Goal: Information Seeking & Learning: Understand process/instructions

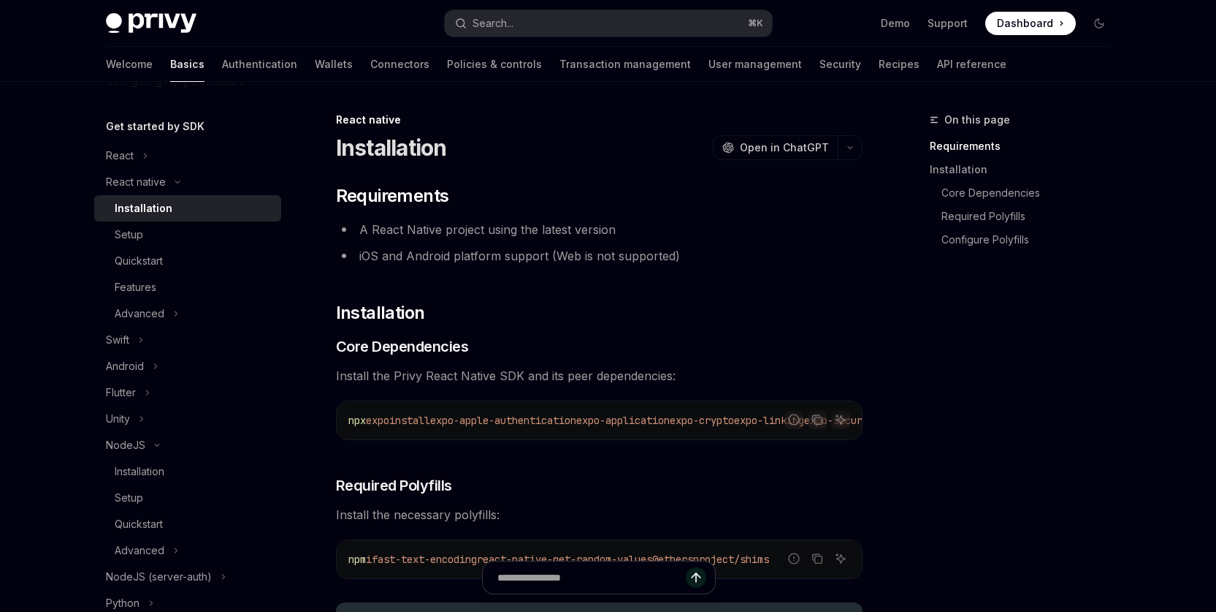
scroll to position [127, 0]
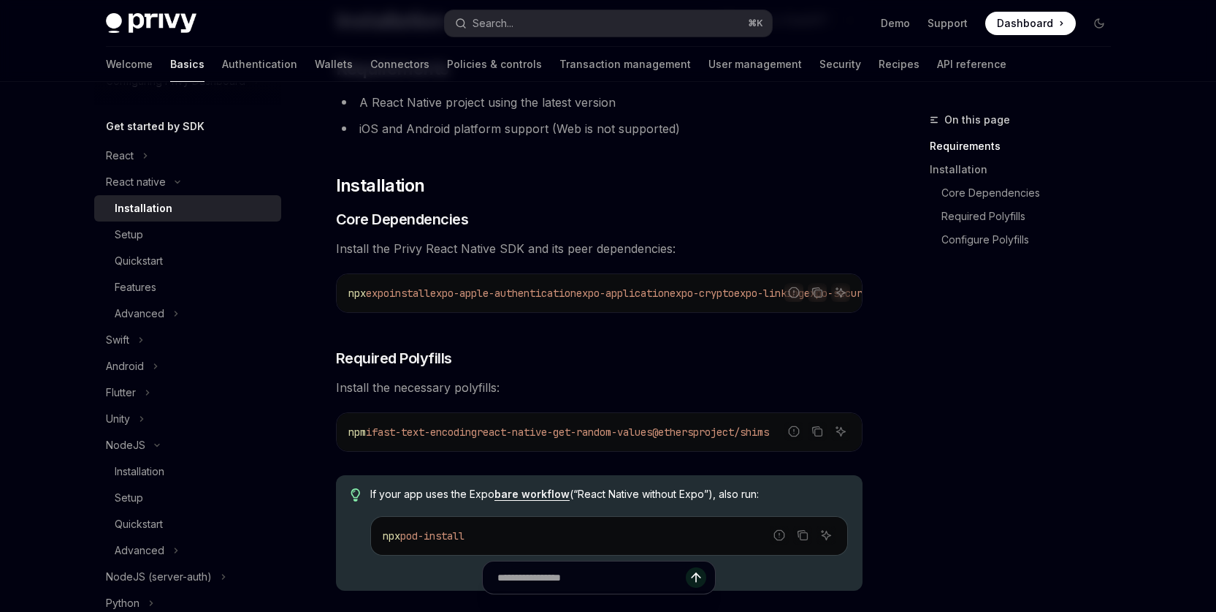
drag, startPoint x: 492, startPoint y: 308, endPoint x: 797, endPoint y: 315, distance: 304.7
click at [798, 313] on div "Report incorrect code Copy Ask AI npx expo install expo-apple-authentication ex…" at bounding box center [599, 292] width 527 height 39
drag, startPoint x: 454, startPoint y: 293, endPoint x: 867, endPoint y: 286, distance: 413.6
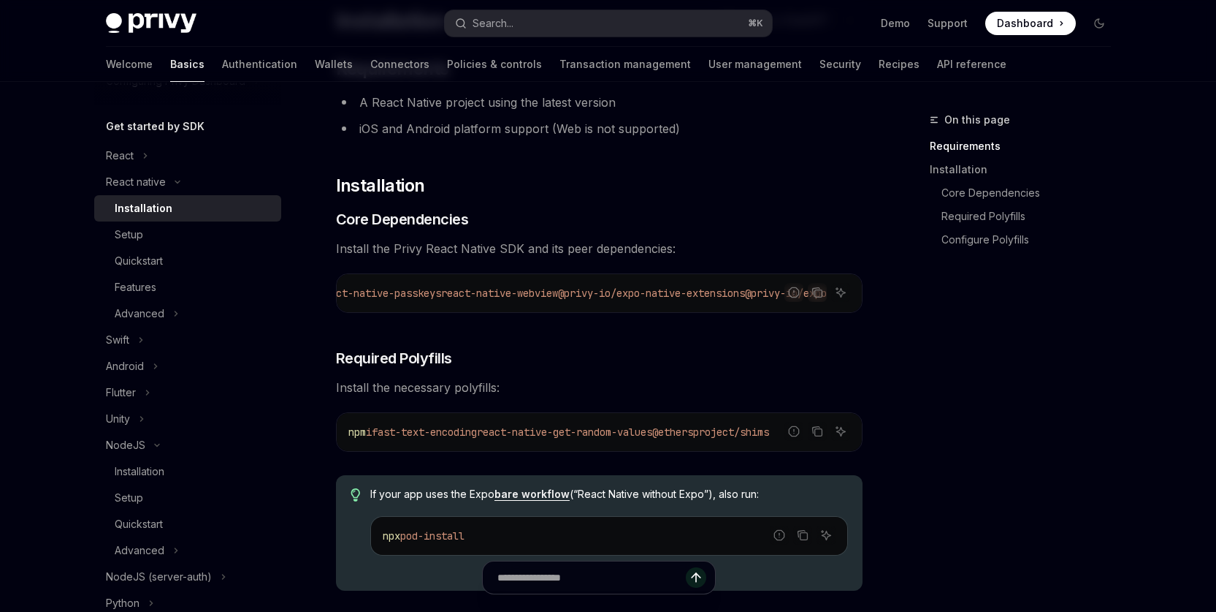
copy span "expo-apple-authentication expo-application expo-crypto expo-linking expo-secure…"
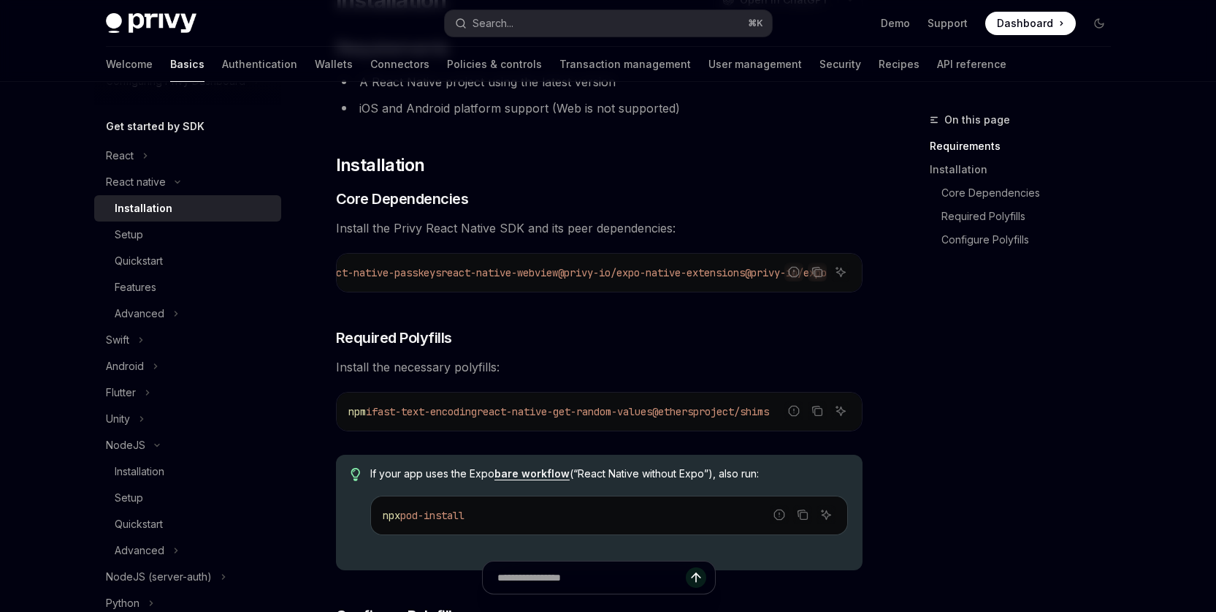
click at [404, 418] on span "fast-text-encoding" at bounding box center [424, 411] width 105 height 13
click at [823, 416] on icon "Copy the contents from the code block" at bounding box center [818, 411] width 12 height 12
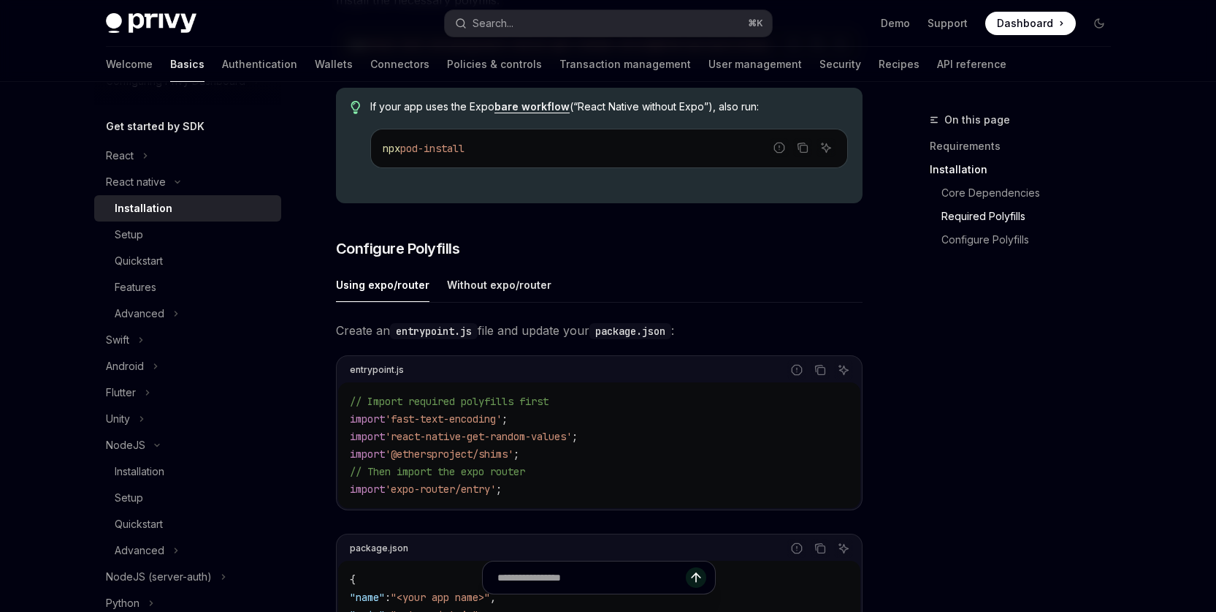
scroll to position [517, 0]
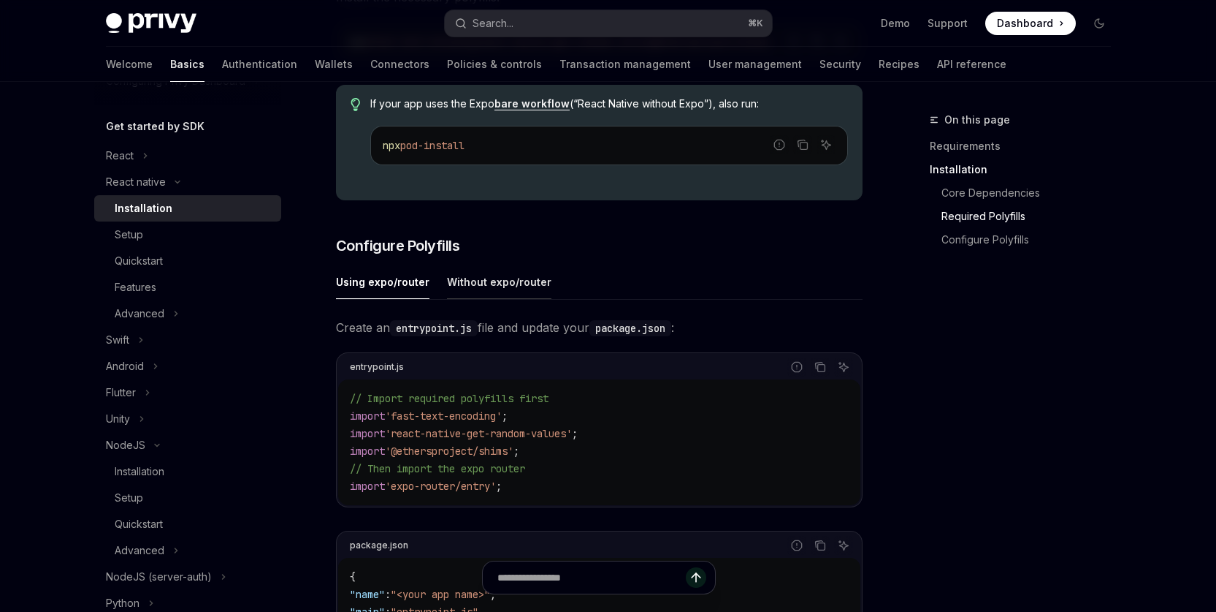
click at [498, 294] on div "Without expo/router" at bounding box center [499, 281] width 104 height 34
type textarea "*"
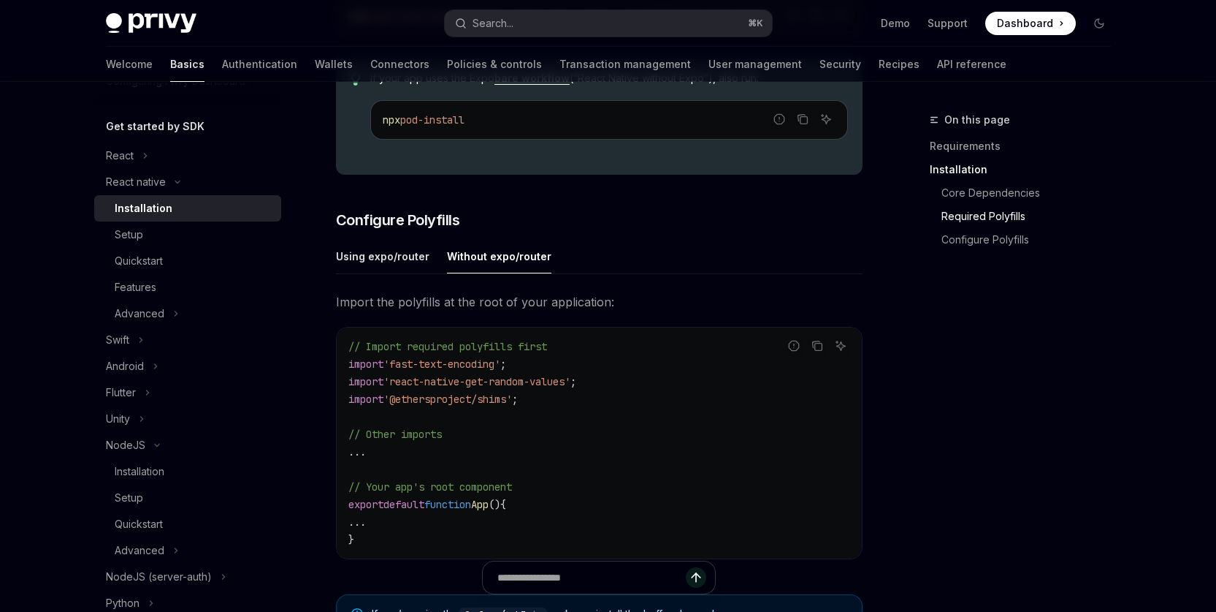
scroll to position [568, 0]
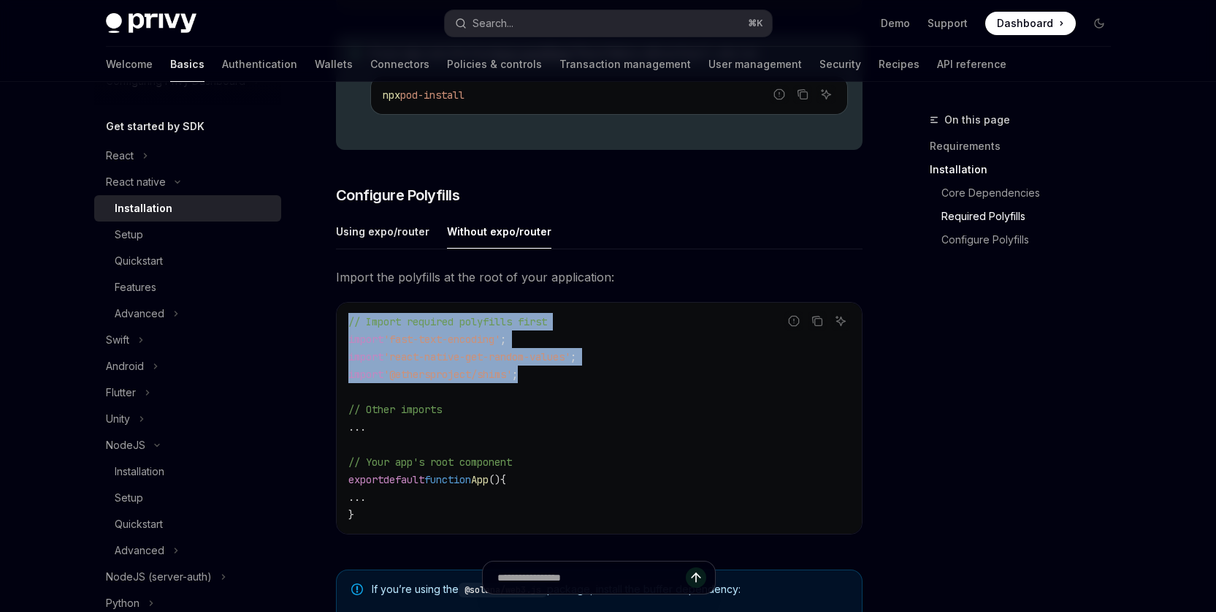
drag, startPoint x: 516, startPoint y: 385, endPoint x: 332, endPoint y: 328, distance: 192.0
click at [332, 328] on div "React native Installation OpenAI Open in ChatGPT OpenAI Open in ChatGPT ​ Requi…" at bounding box center [462, 322] width 807 height 1558
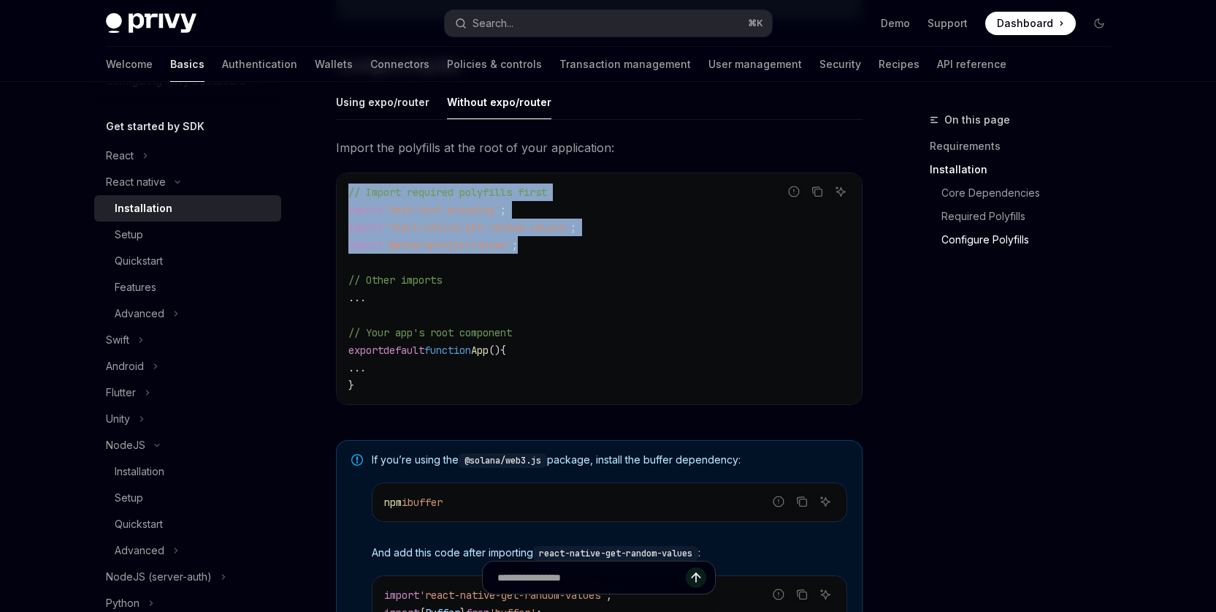
scroll to position [727, 0]
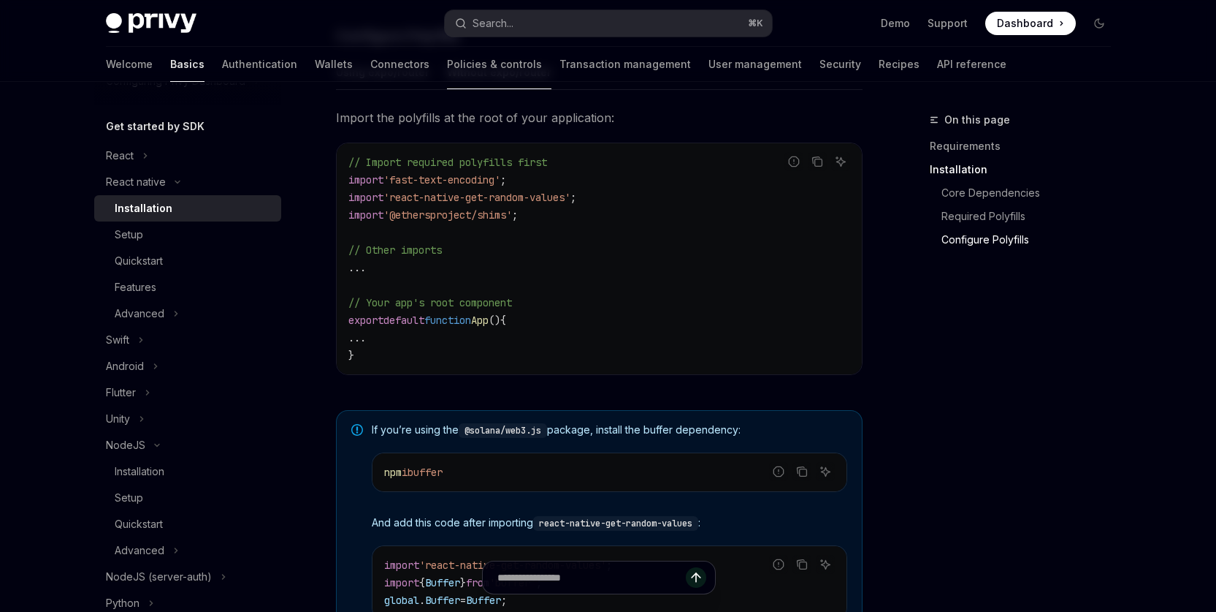
click at [516, 435] on code "@solana/web3.js" at bounding box center [503, 430] width 88 height 15
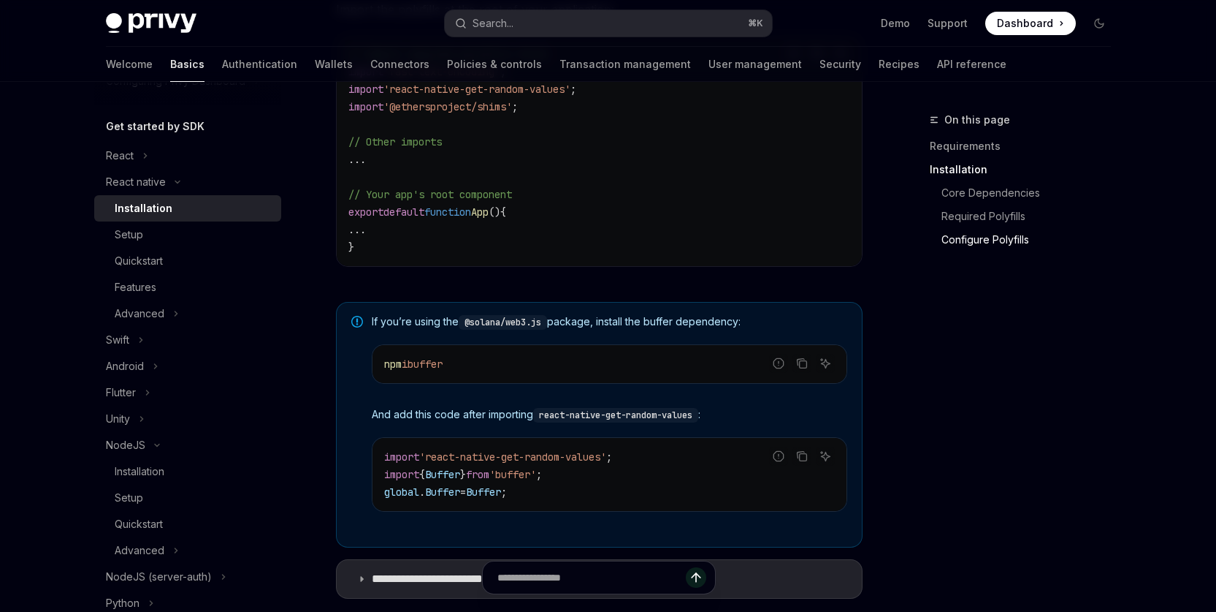
click at [1048, 418] on div "On this page Requirements Installation Core Dependencies Required Polyfills Con…" at bounding box center [1012, 361] width 222 height 500
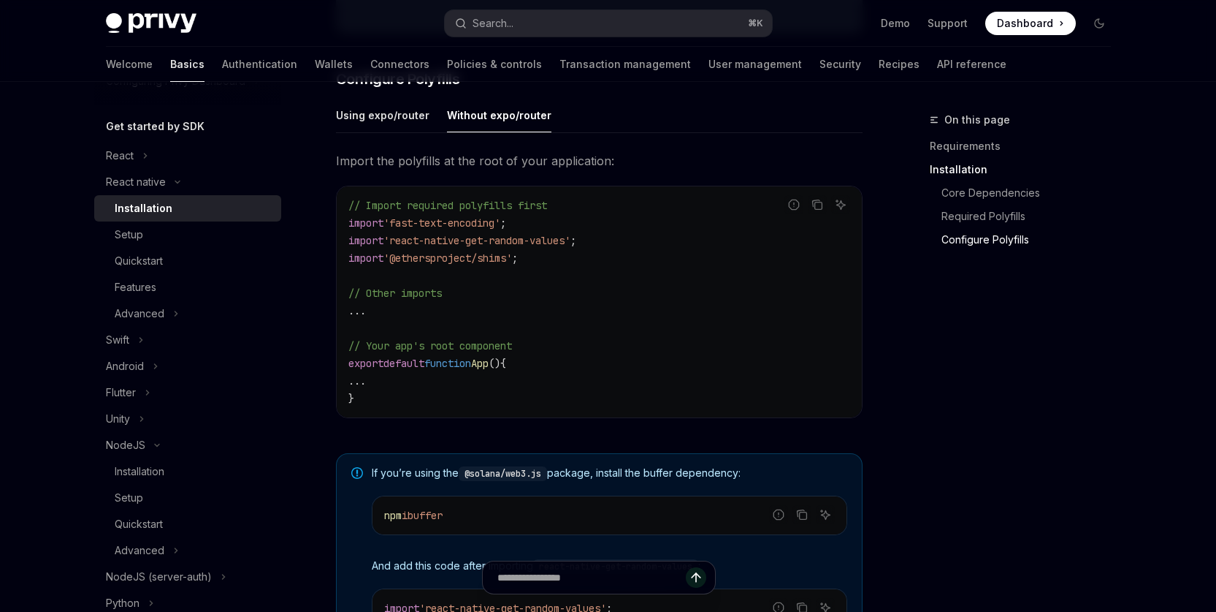
scroll to position [666, 0]
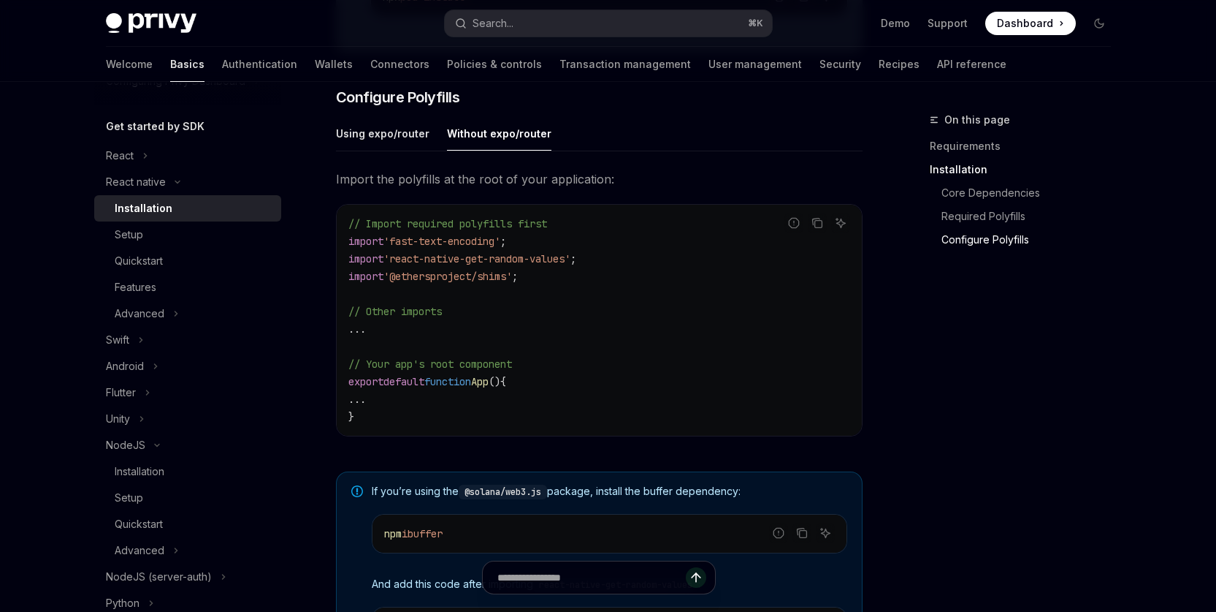
click at [554, 303] on code "// Import required polyfills first import 'fast-text-encoding' ; import 'react-…" at bounding box center [600, 320] width 502 height 210
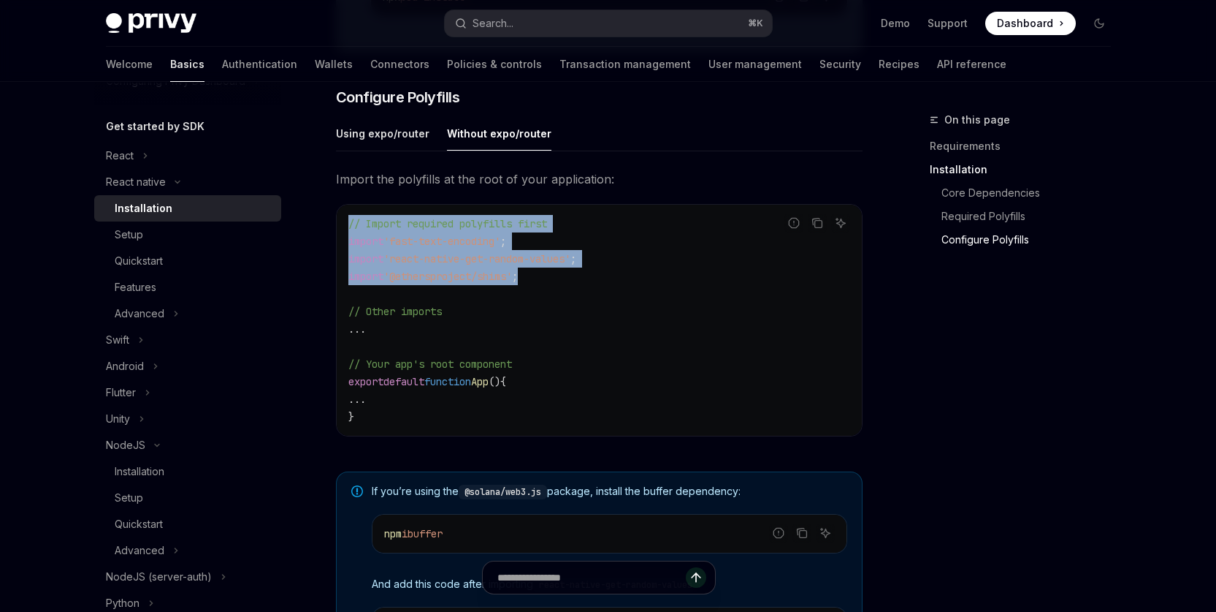
drag, startPoint x: 546, startPoint y: 282, endPoint x: 376, endPoint y: 240, distance: 175.4
click at [338, 232] on div "// Import required polyfills first import 'fast-text-encoding' ; import 'react-…" at bounding box center [599, 320] width 525 height 231
copy code "// Import required polyfills first import 'fast-text-encoding' ; import 'react-…"
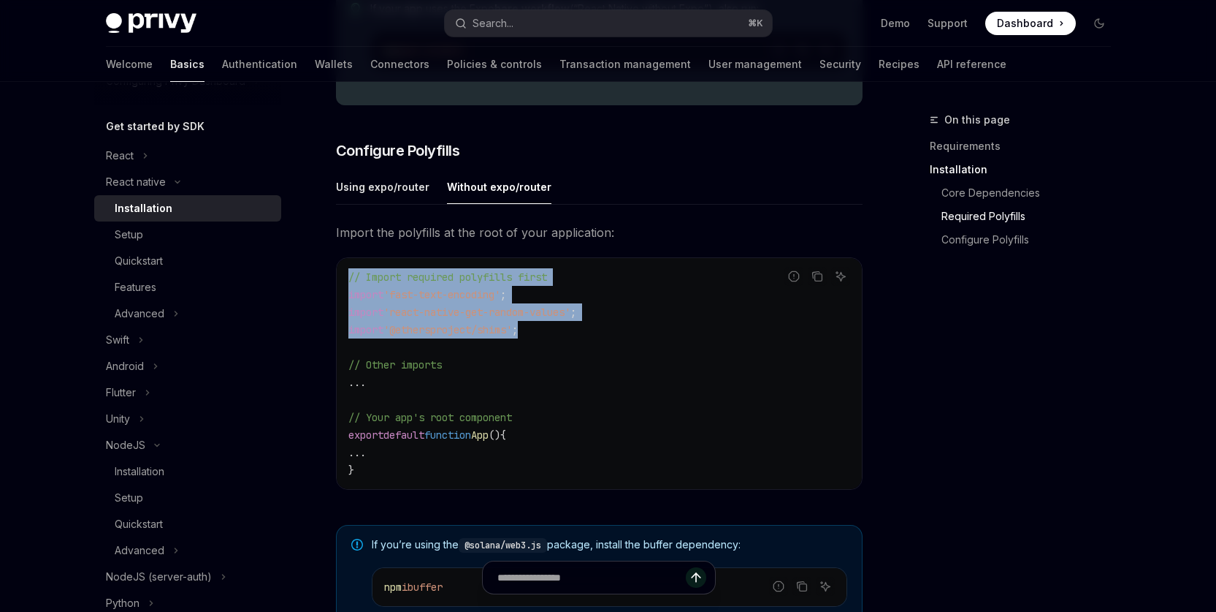
scroll to position [610, 0]
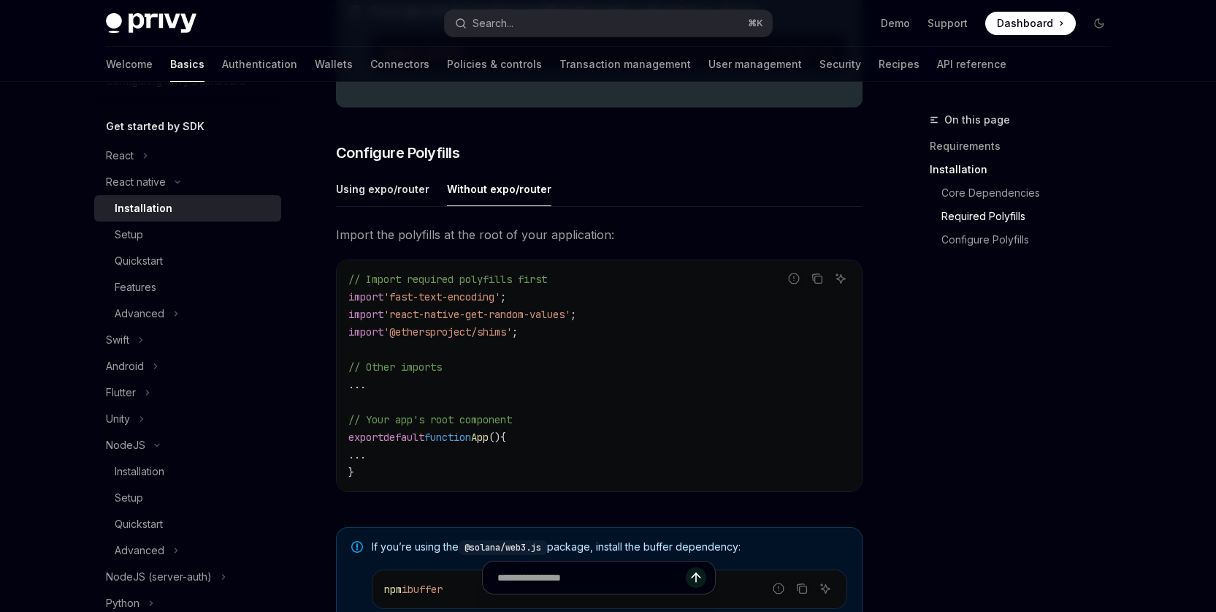
click at [712, 421] on code "// Import required polyfills first import 'fast-text-encoding' ; import 'react-…" at bounding box center [600, 375] width 502 height 210
click at [808, 420] on code "// Import required polyfills first import 'fast-text-encoding' ; import 'react-…" at bounding box center [600, 375] width 502 height 210
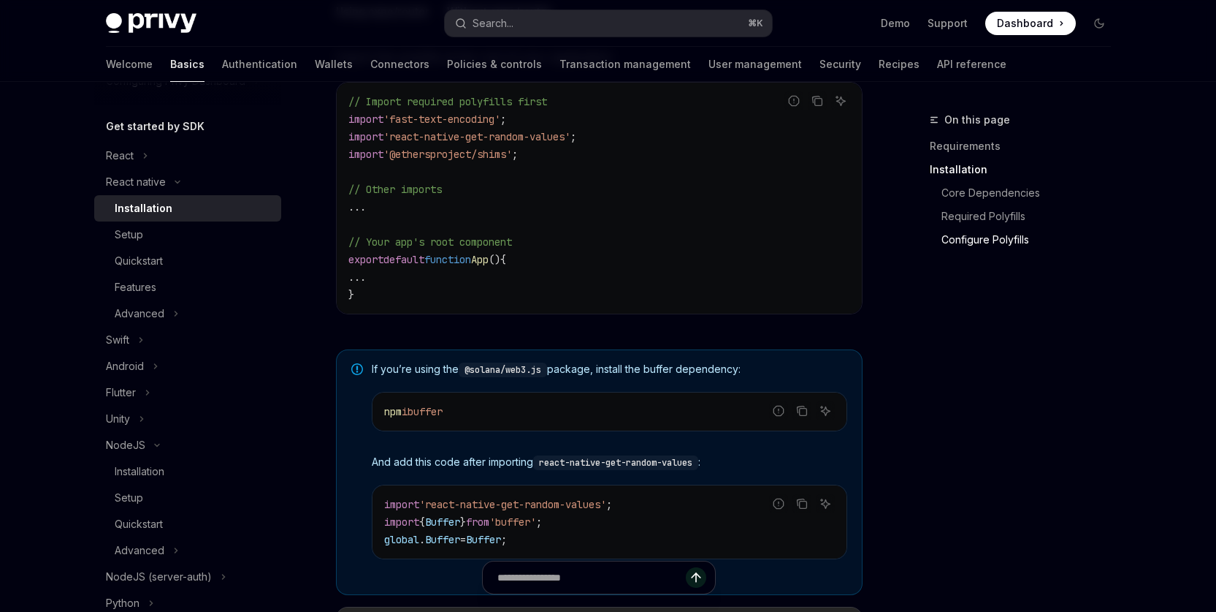
scroll to position [786, 0]
click at [541, 172] on code "// Import required polyfills first import 'fast-text-encoding' ; import 'react-…" at bounding box center [600, 199] width 502 height 210
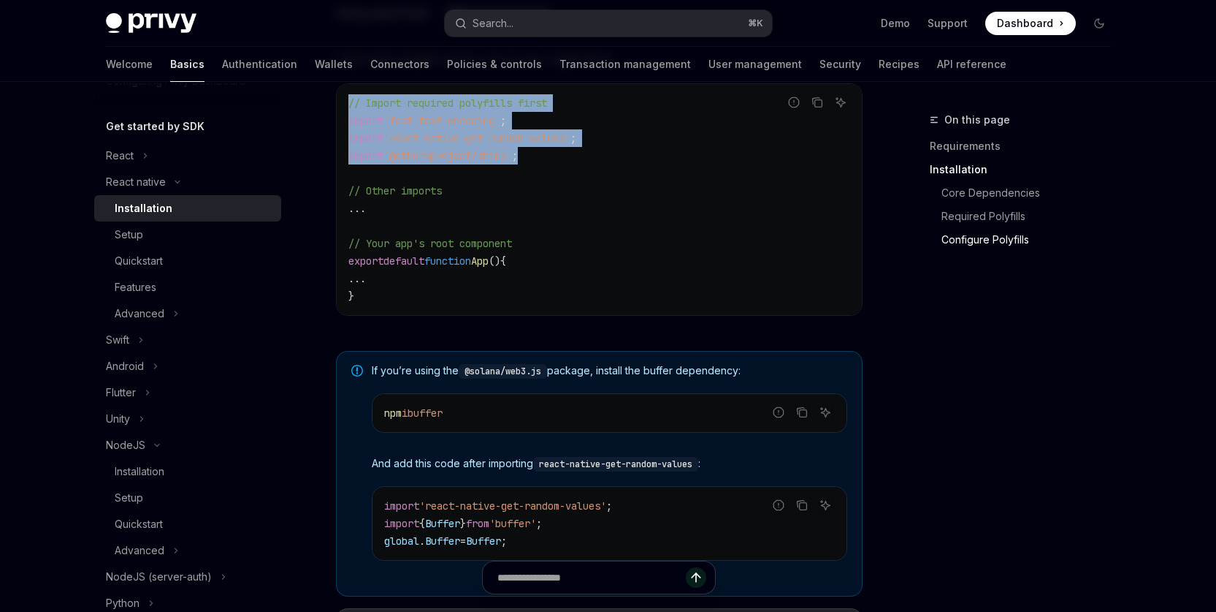
drag, startPoint x: 548, startPoint y: 165, endPoint x: 351, endPoint y: 107, distance: 205.5
click at [349, 106] on code "// Import required polyfills first import 'fast-text-encoding' ; import 'react-…" at bounding box center [600, 199] width 502 height 210
copy code "// Import required polyfills first import 'fast-text-encoding' ; import 'react-…"
click at [1026, 472] on div "On this page Requirements Installation Core Dependencies Required Polyfills Con…" at bounding box center [1012, 361] width 222 height 500
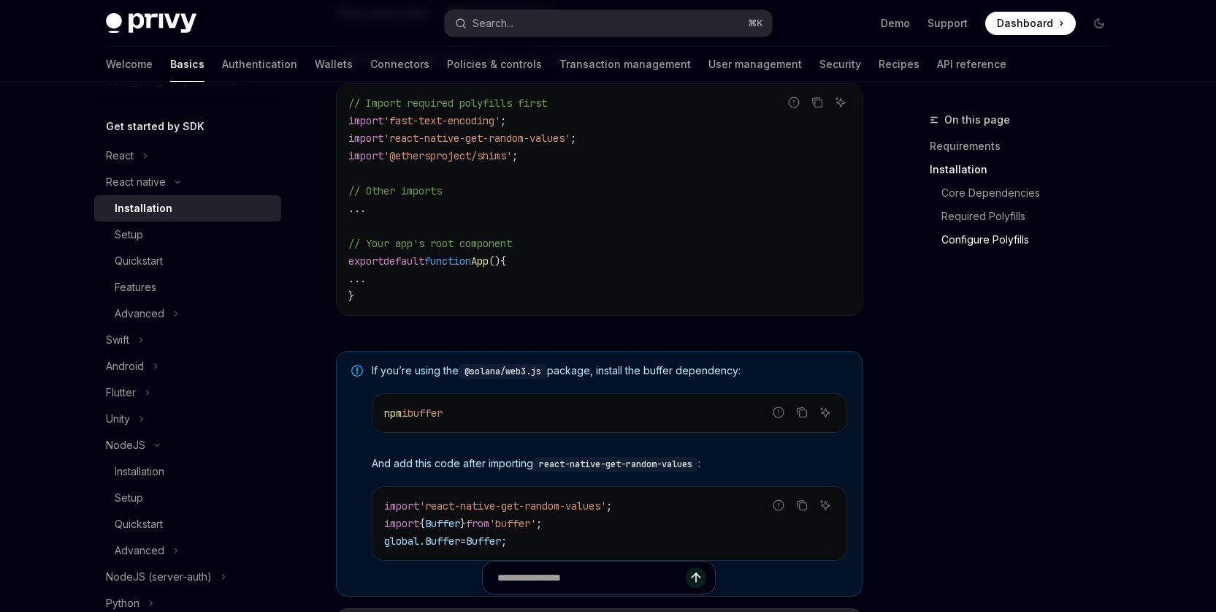
scroll to position [1063, 0]
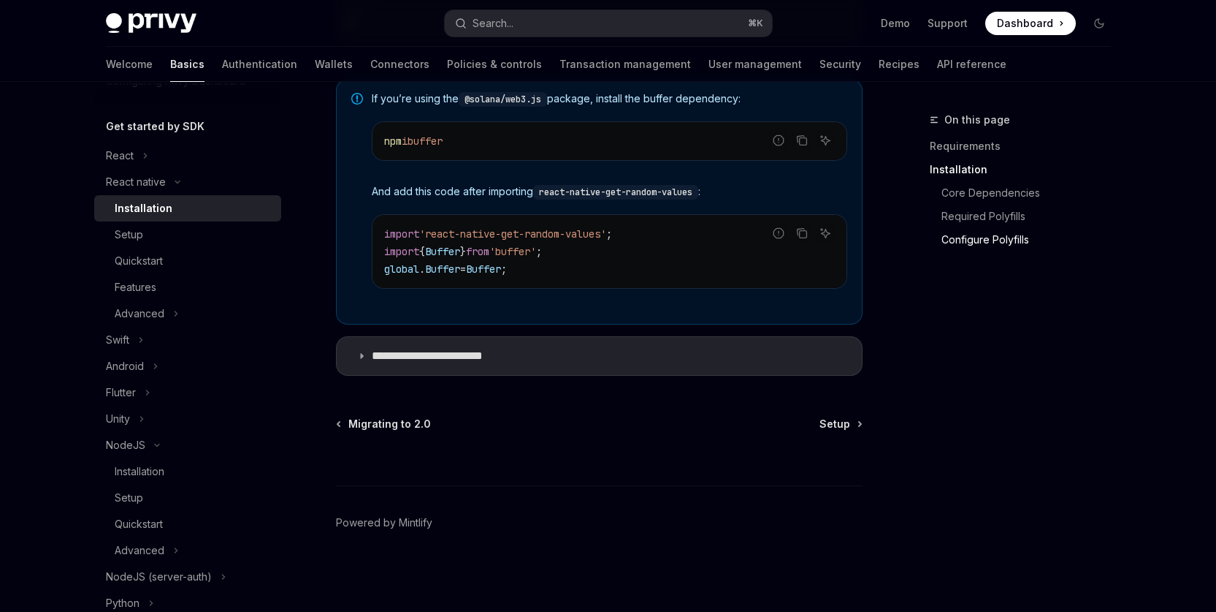
drag, startPoint x: 832, startPoint y: 428, endPoint x: 893, endPoint y: 432, distance: 60.8
click at [833, 428] on span "Setup" at bounding box center [835, 423] width 31 height 15
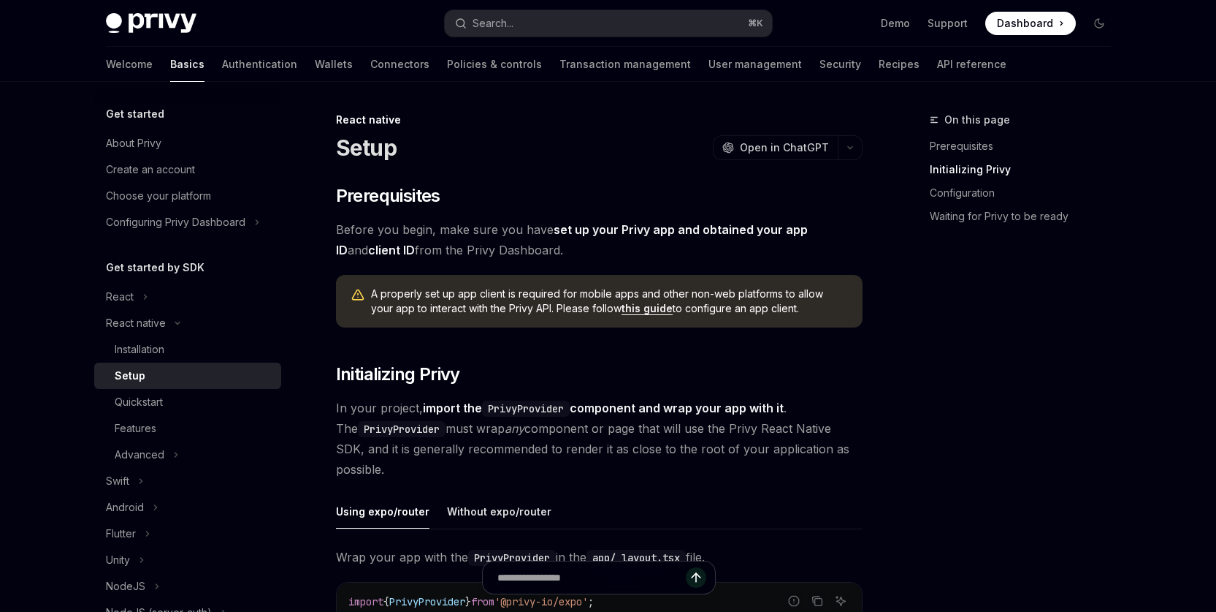
scroll to position [334, 0]
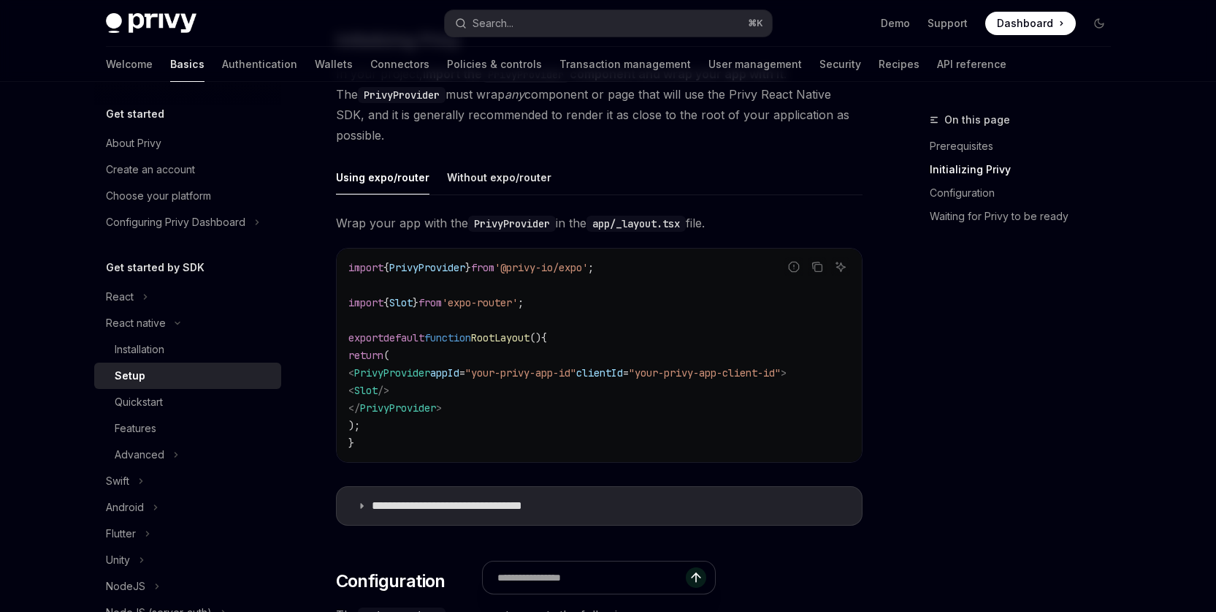
click at [492, 180] on div "Without expo/router" at bounding box center [499, 177] width 104 height 34
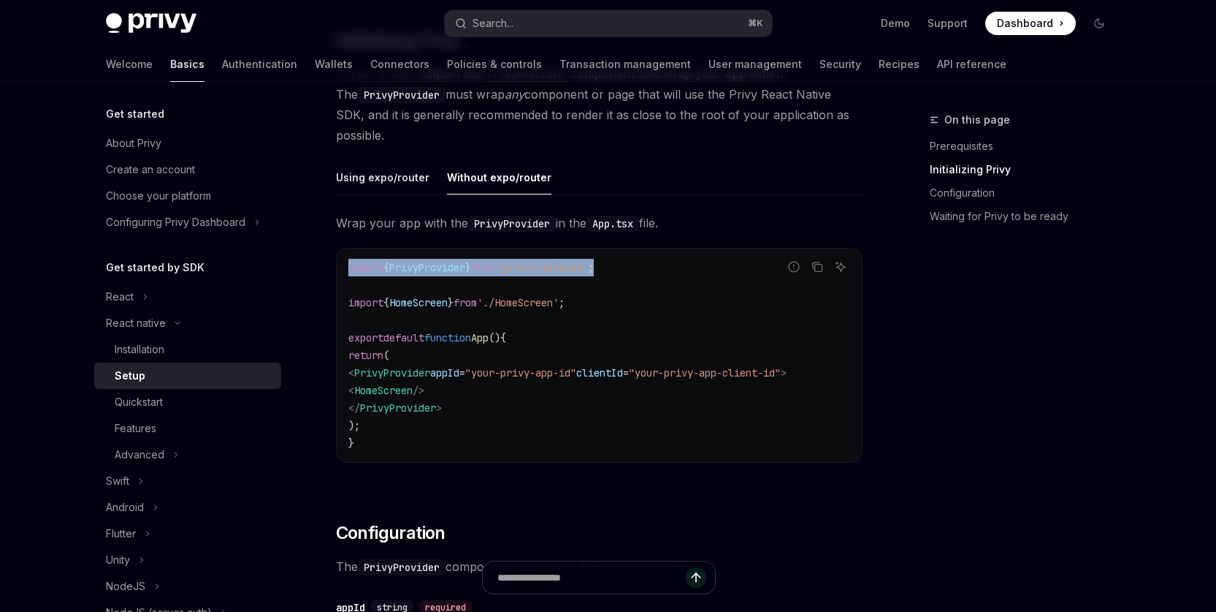
drag, startPoint x: 632, startPoint y: 264, endPoint x: 343, endPoint y: 270, distance: 288.6
click at [343, 270] on div "import { PrivyProvider } from '@privy-io/expo' ; import { HomeScreen } from './…" at bounding box center [599, 354] width 525 height 213
copy span "import { PrivyProvider } from '@privy-io/expo' ;"
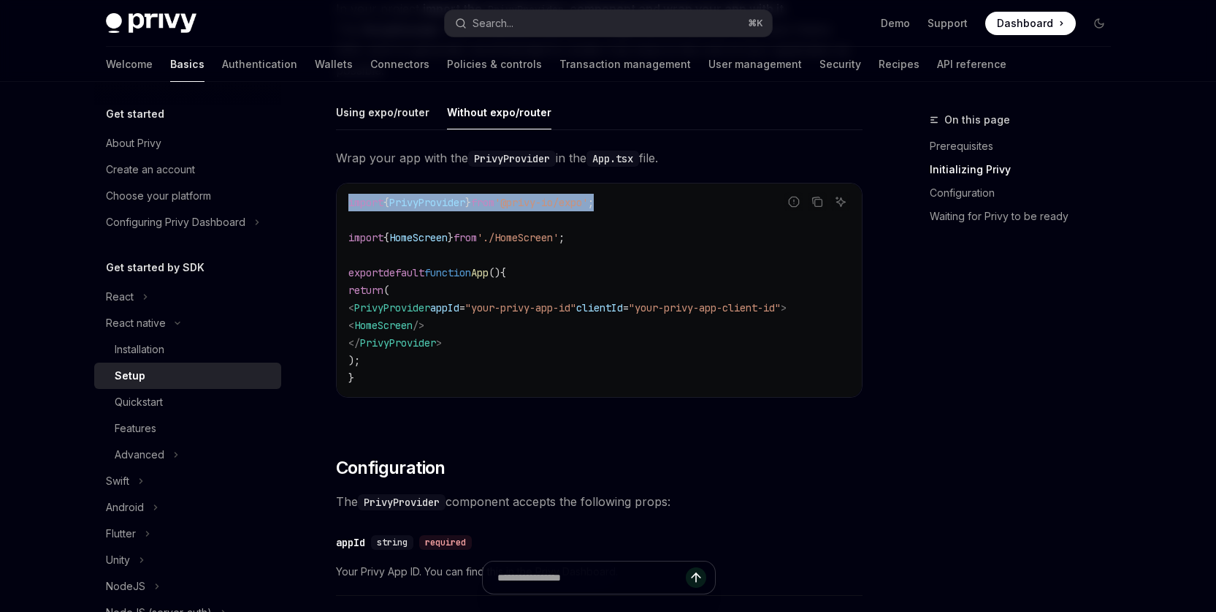
scroll to position [260, 0]
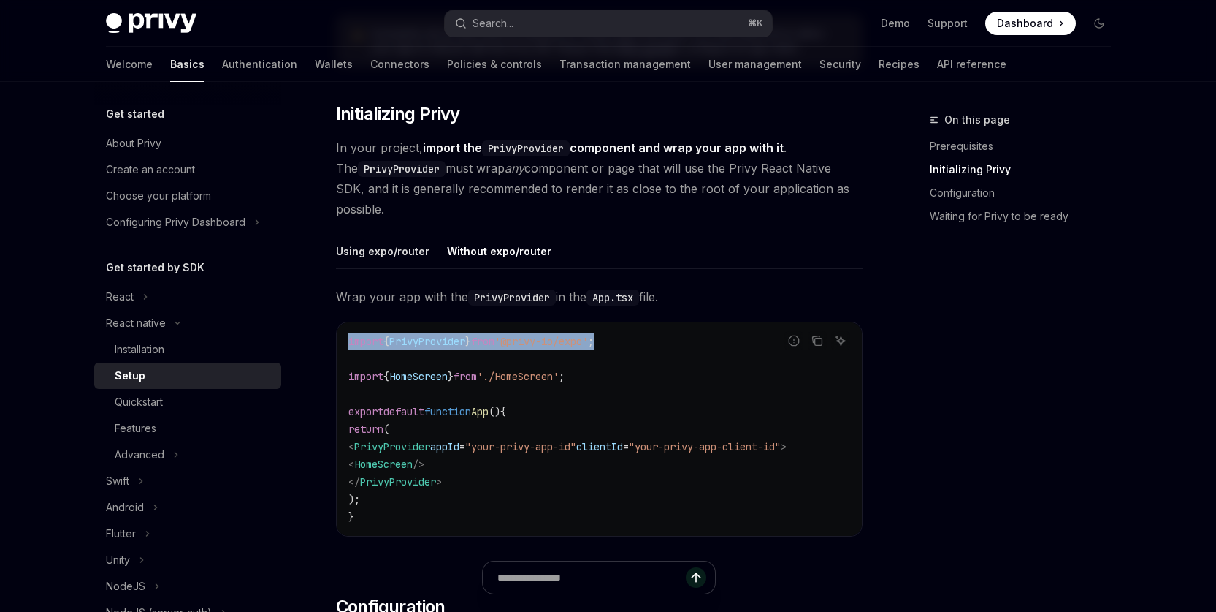
copy span "import { PrivyProvider } from '@privy-io/expo' ;"
click at [1009, 406] on div "On this page Prerequisites Initializing Privy Configuration Waiting for Privy t…" at bounding box center [1012, 361] width 222 height 500
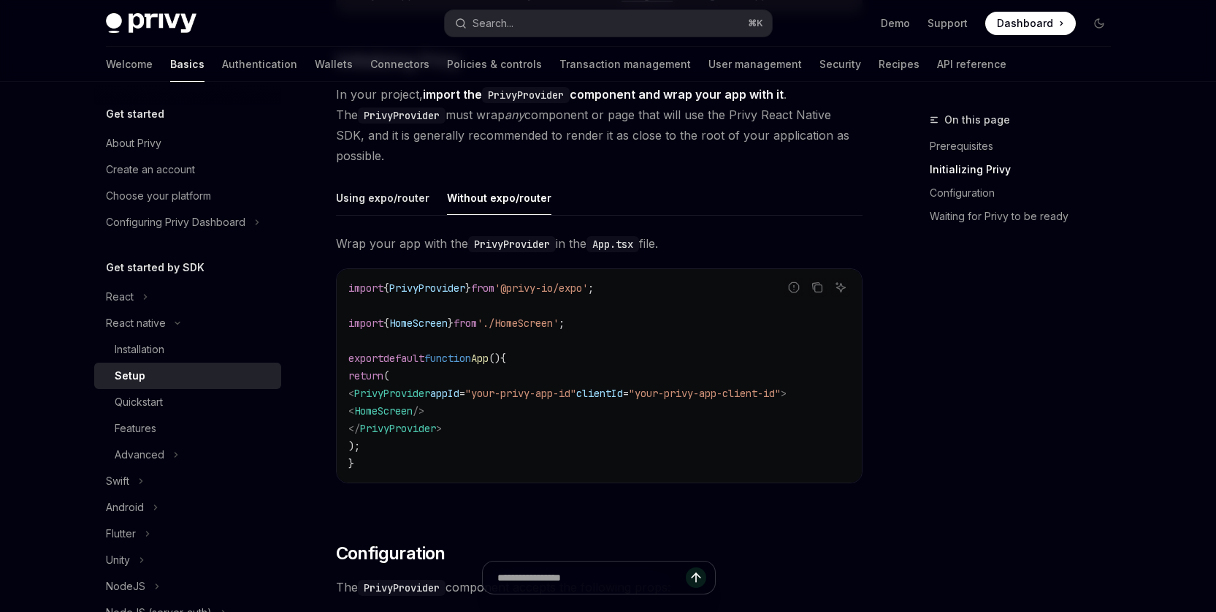
scroll to position [315, 0]
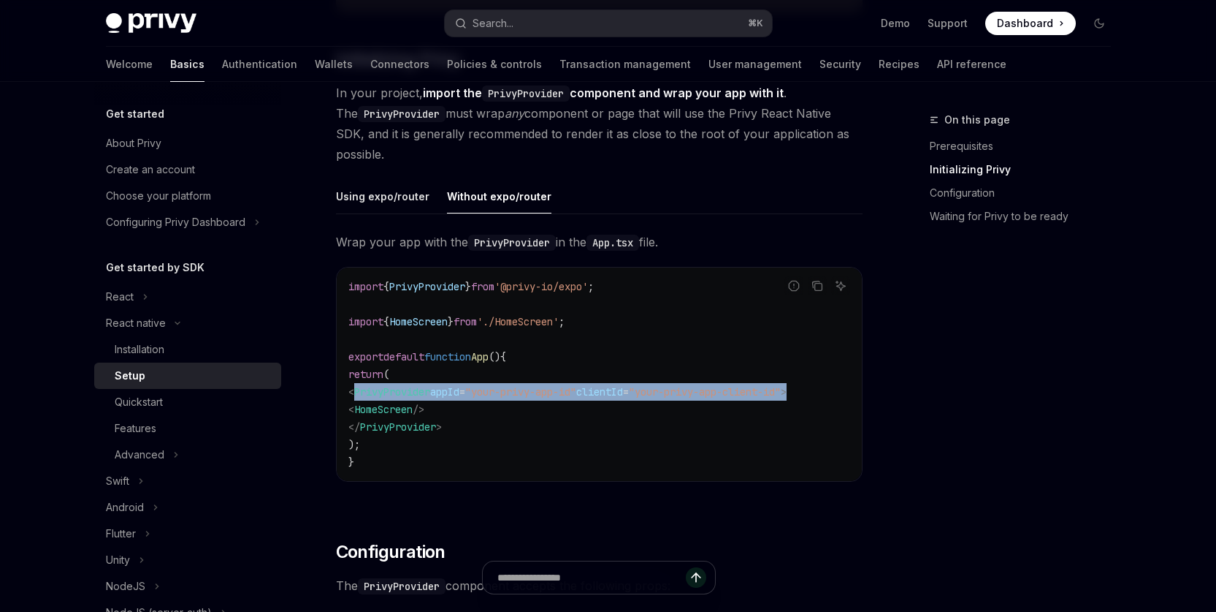
drag, startPoint x: 376, startPoint y: 395, endPoint x: 850, endPoint y: 397, distance: 474.9
click at [850, 397] on code "import { PrivyProvider } from '@privy-io/expo' ; import { HomeScreen } from './…" at bounding box center [600, 374] width 502 height 193
click at [549, 397] on span ""your-privy-app-id"" at bounding box center [520, 391] width 111 height 13
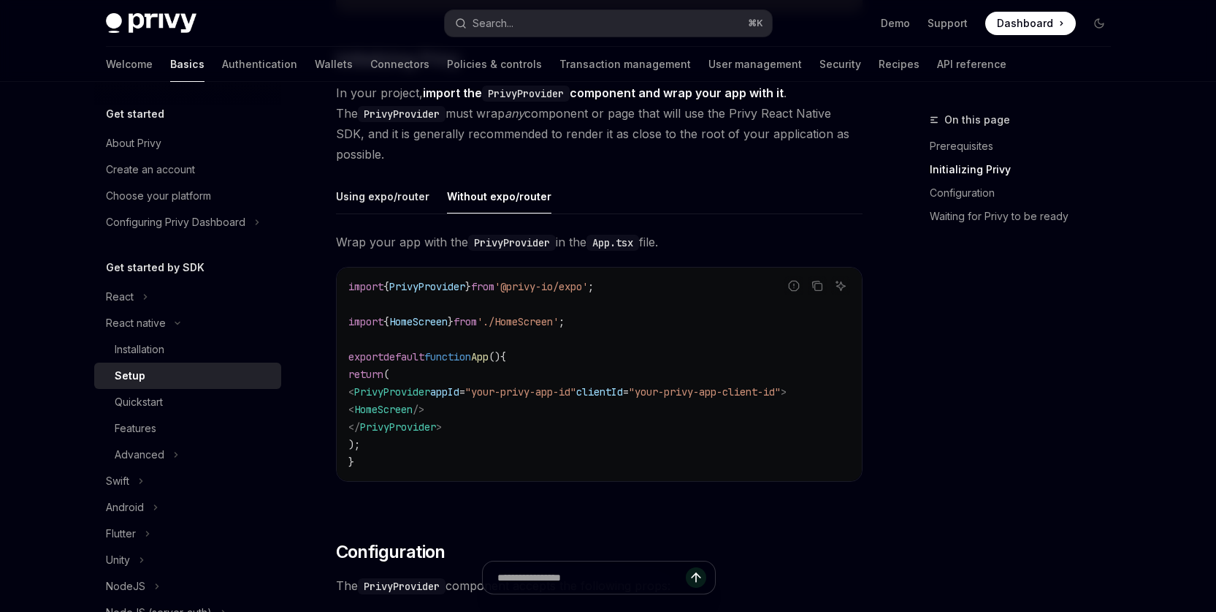
click at [460, 392] on span "appId" at bounding box center [444, 391] width 29 height 13
copy span "appId"
click at [623, 393] on span "clientId" at bounding box center [599, 391] width 47 height 13
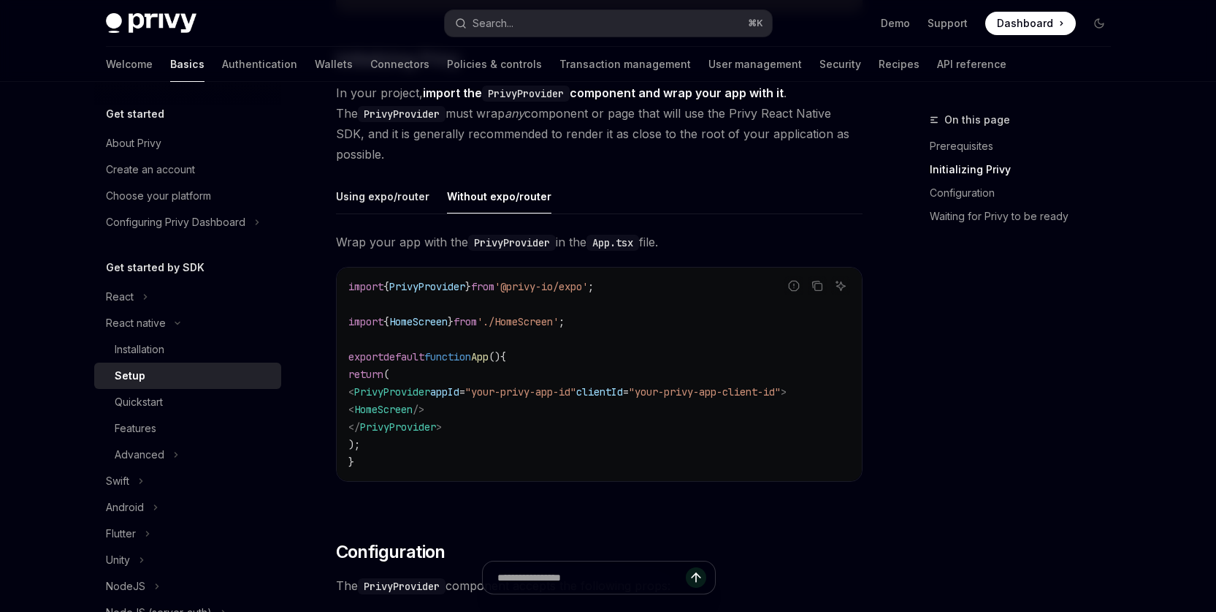
click at [623, 389] on span "clientId" at bounding box center [599, 391] width 47 height 13
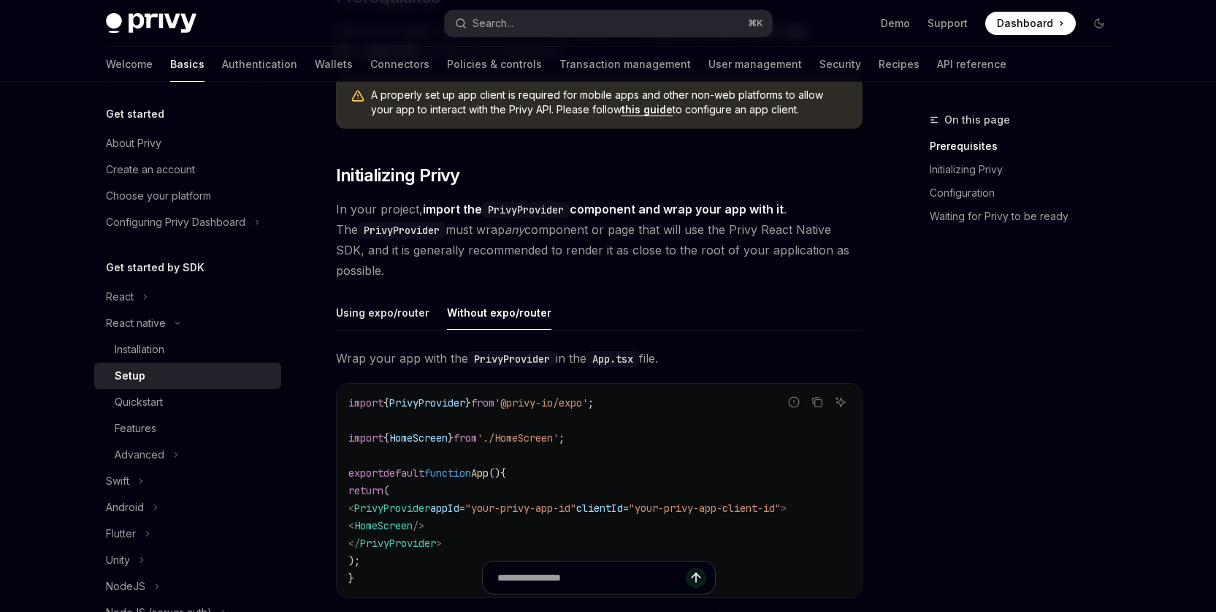
scroll to position [199, 0]
click at [130, 346] on div "Installation" at bounding box center [140, 349] width 50 height 18
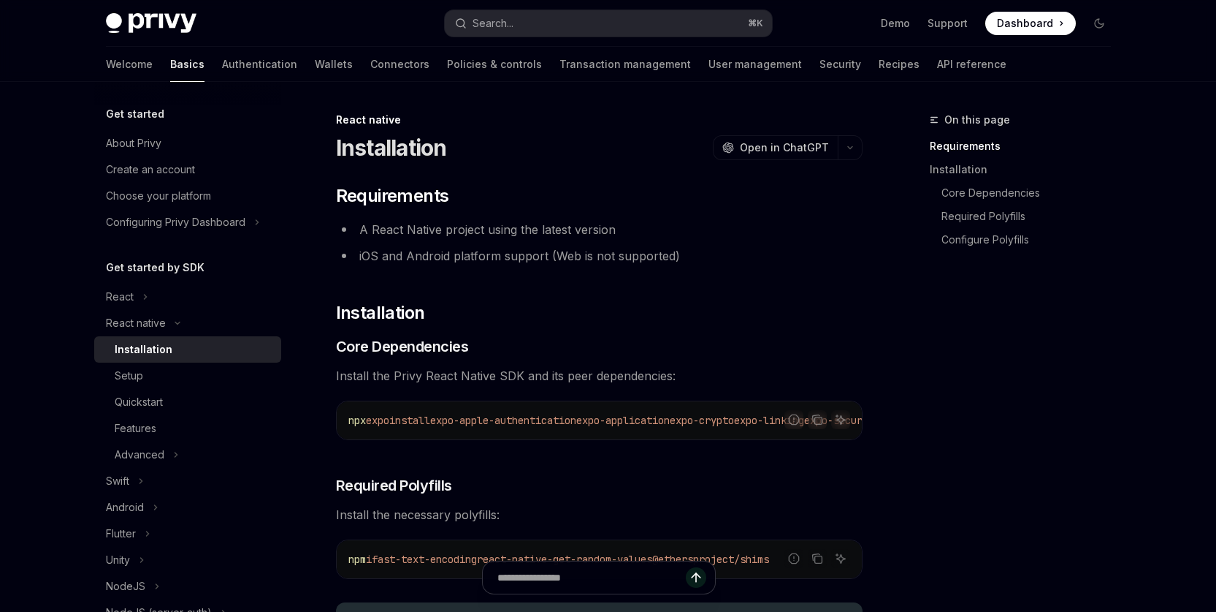
type textarea "*"
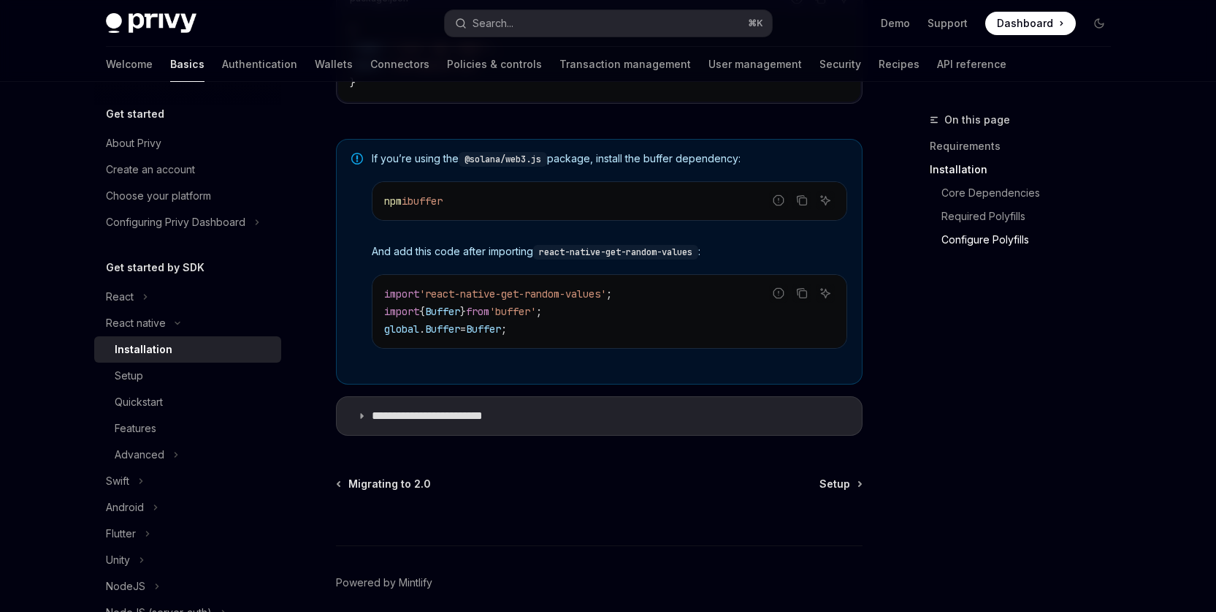
scroll to position [1091, 0]
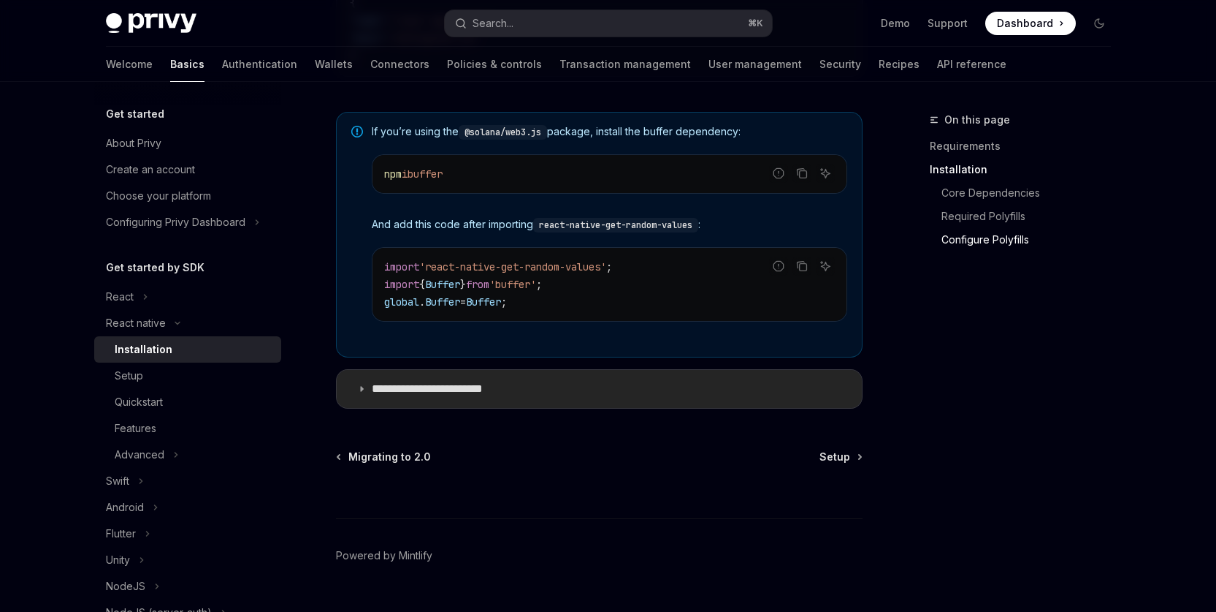
click at [450, 396] on p "**********" at bounding box center [442, 388] width 141 height 15
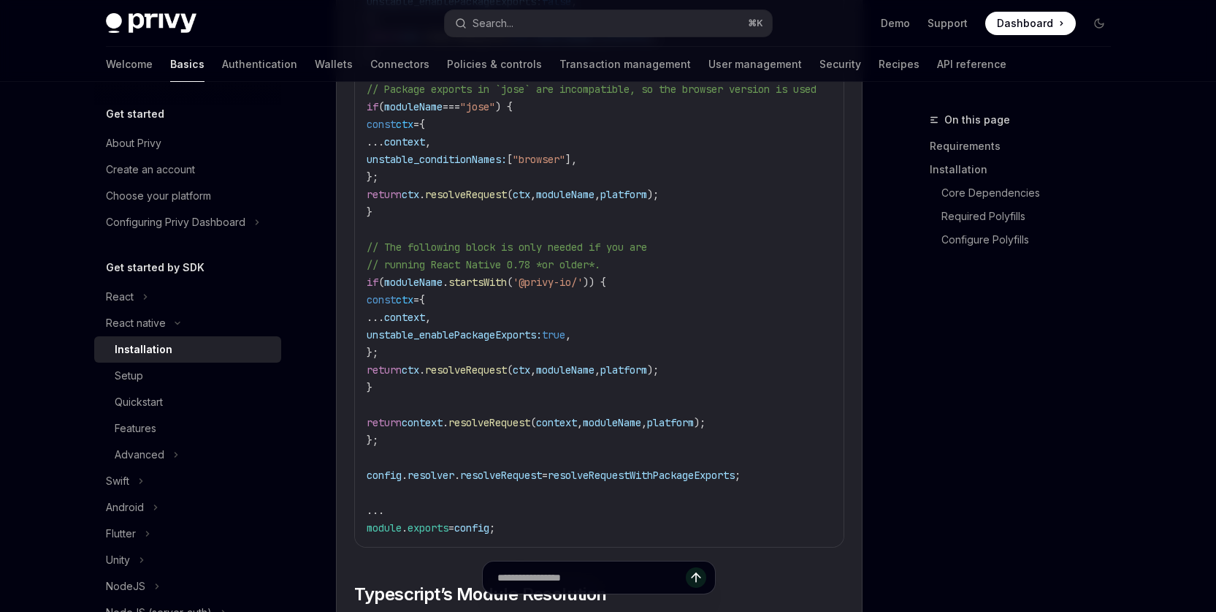
scroll to position [2209, 0]
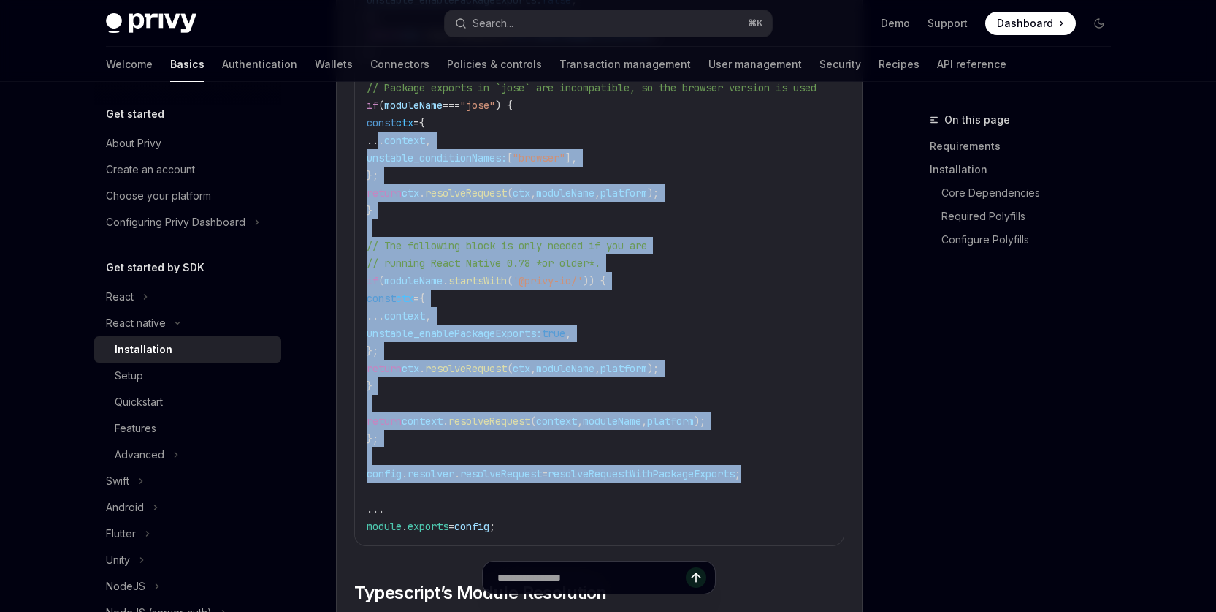
drag, startPoint x: 780, startPoint y: 477, endPoint x: 377, endPoint y: 148, distance: 520.3
click at [377, 148] on code "//...other config logic // Enable package exports for select libraries ... cons…" at bounding box center [668, 105] width 602 height 859
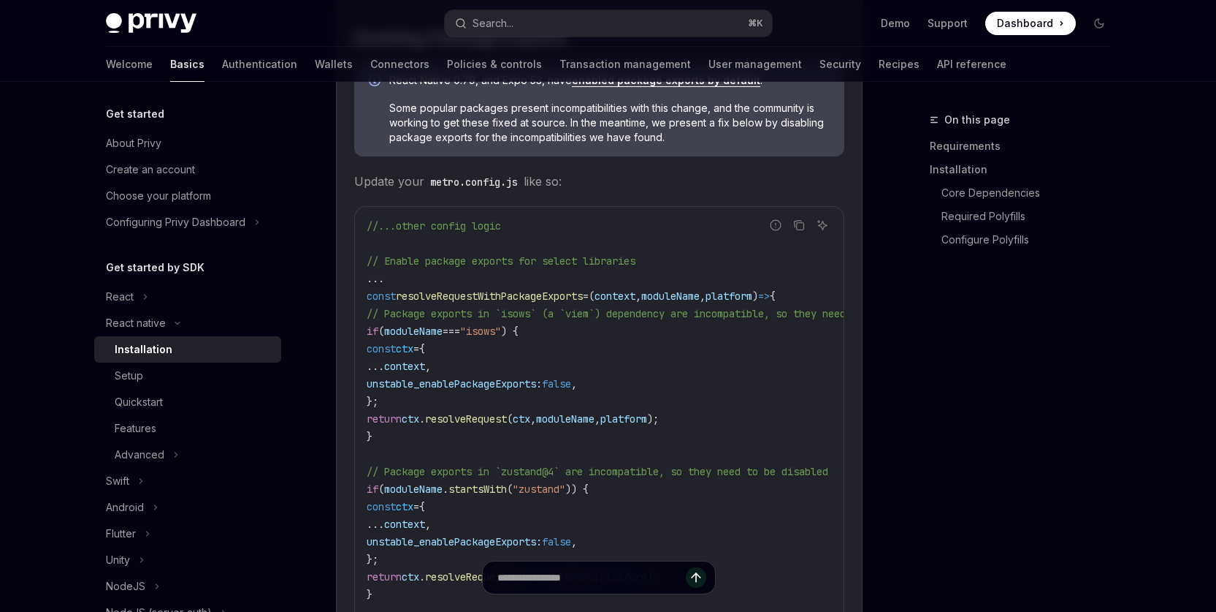
scroll to position [1634, 0]
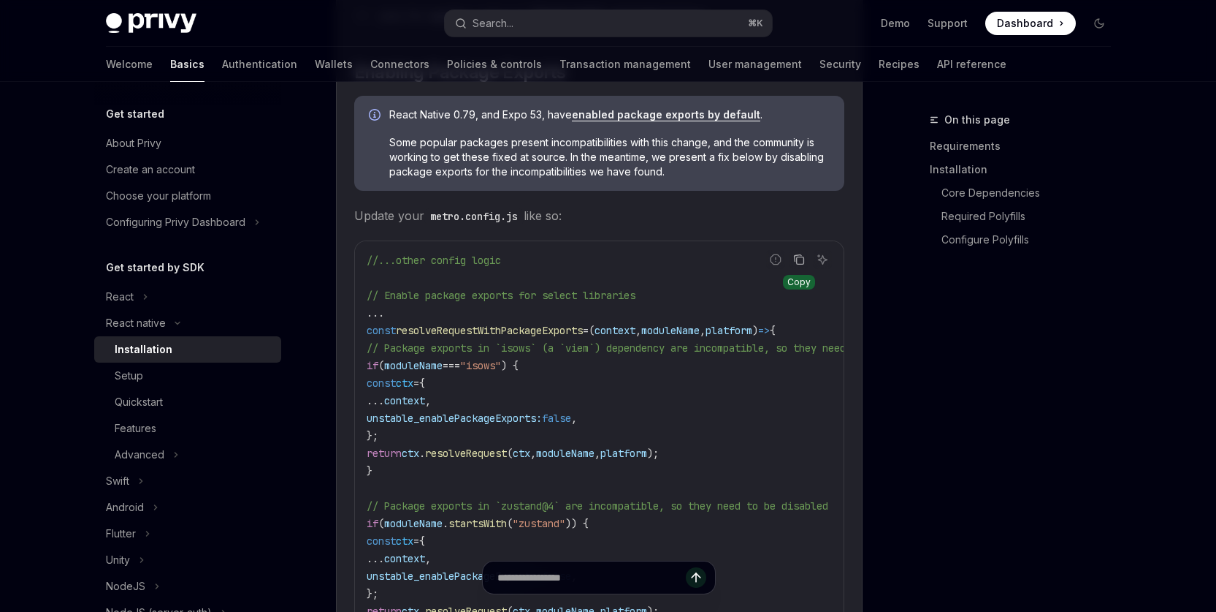
click at [801, 261] on icon "Copy the contents from the code block" at bounding box center [799, 259] width 7 height 7
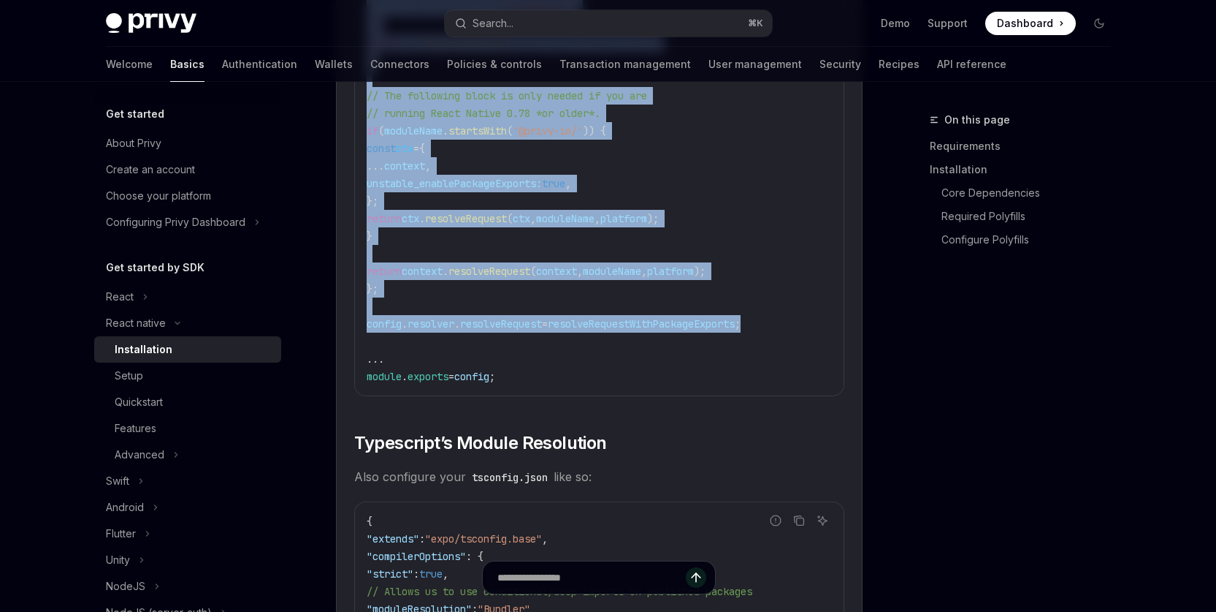
scroll to position [2369, 0]
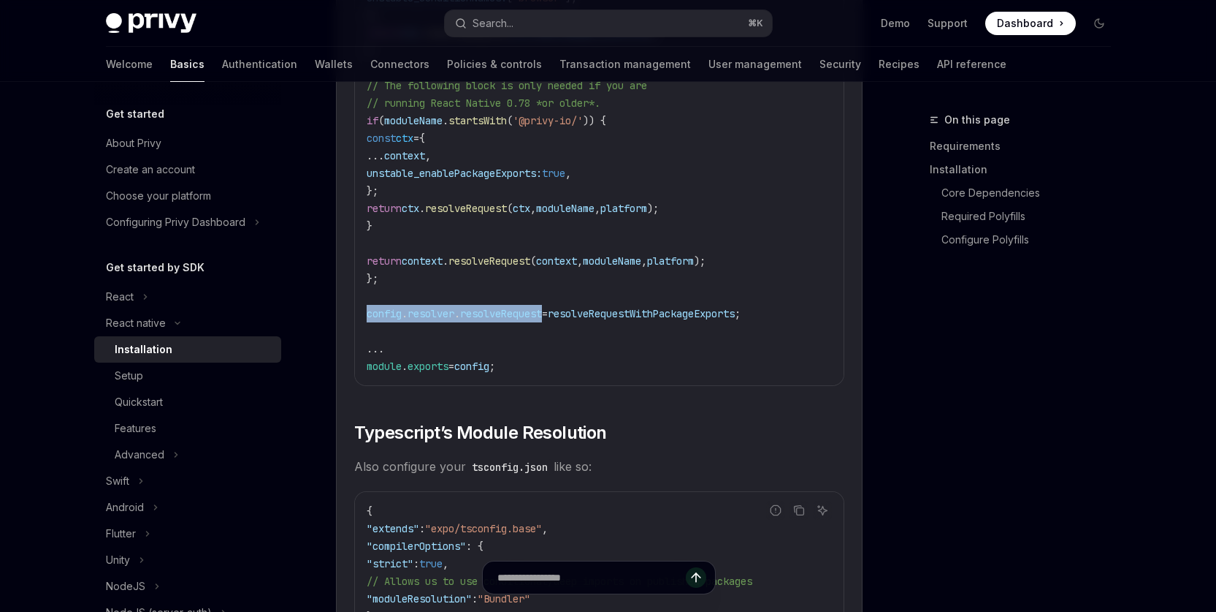
drag, startPoint x: 551, startPoint y: 318, endPoint x: 365, endPoint y: 320, distance: 185.6
copy span "config . resolver . resolveRequest"
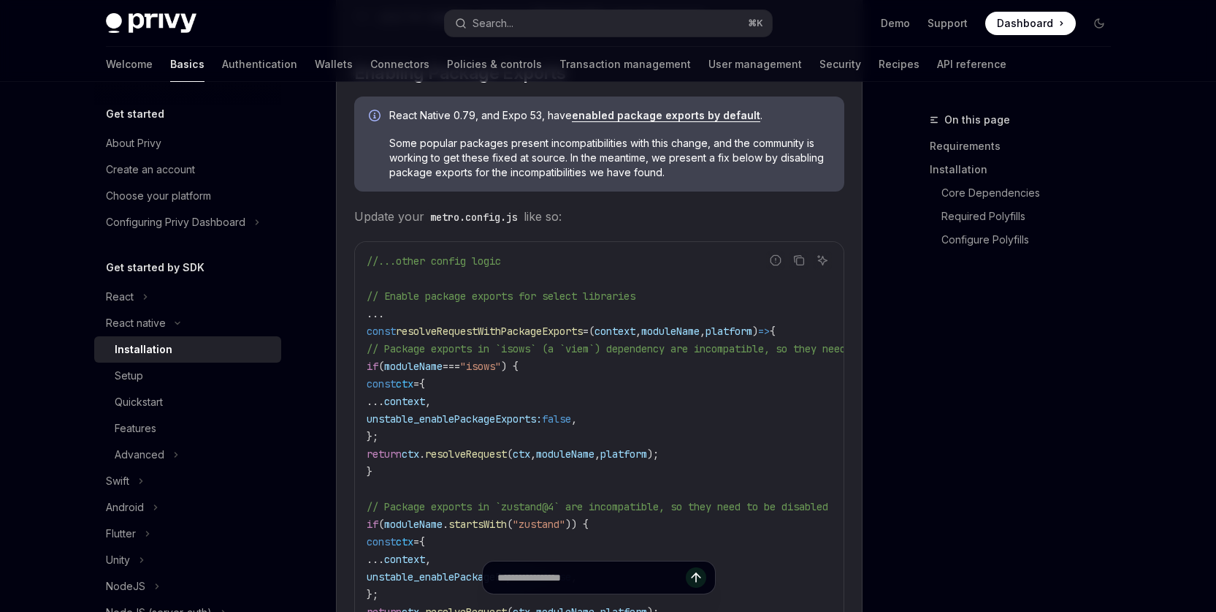
scroll to position [1645, 0]
